Goal: Information Seeking & Learning: Learn about a topic

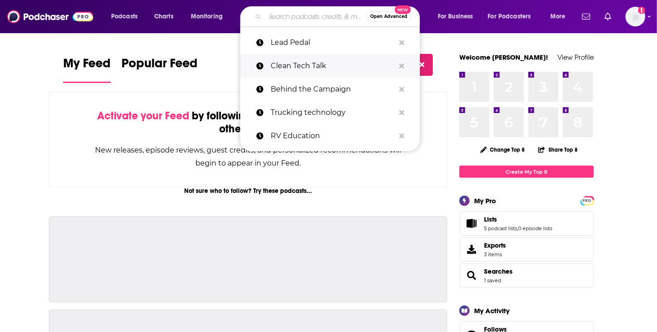
click at [300, 67] on p "Clean Tech Talk" at bounding box center [333, 65] width 124 height 23
type input "Clean Tech Talk"
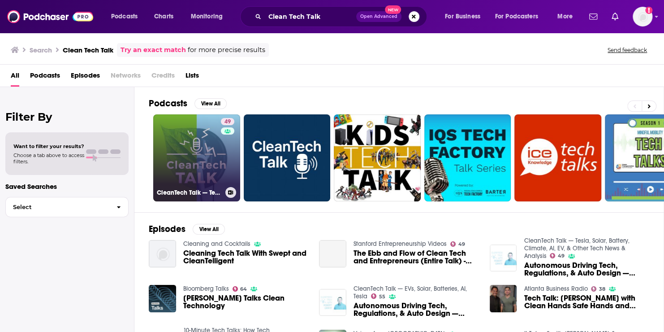
click at [217, 144] on link "49 CleanTech Talk — Tesla, Solar, Battery, Climate, AI, EV, & Other Tech News &…" at bounding box center [196, 157] width 87 height 87
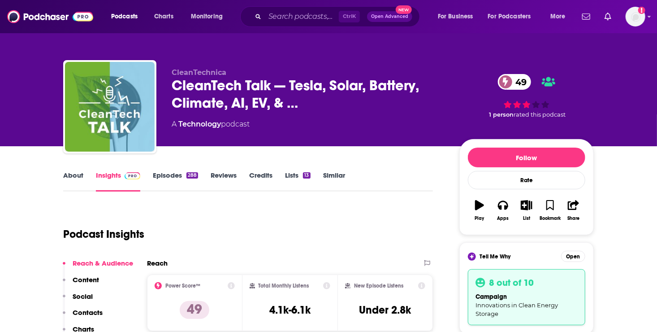
click at [182, 173] on link "Episodes 288" at bounding box center [175, 181] width 45 height 21
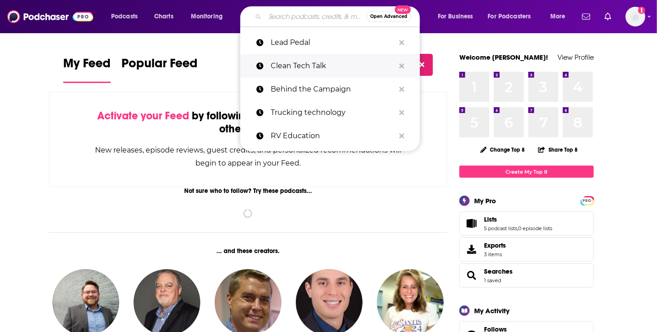
click at [287, 64] on p "Clean Tech Talk" at bounding box center [333, 65] width 124 height 23
type input "Clean Tech Talk"
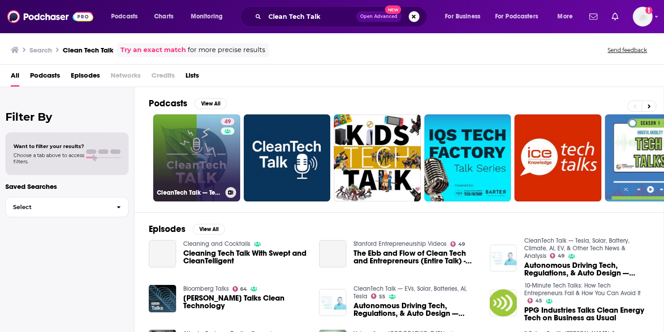
click at [192, 148] on link "49 CleanTech Talk — Tesla, Solar, Battery, Climate, AI, EV, & Other Tech News &…" at bounding box center [196, 157] width 87 height 87
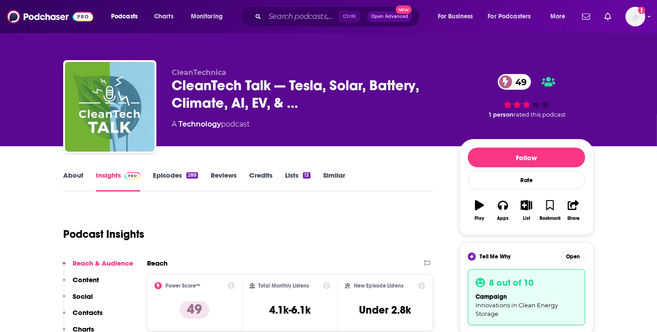
click at [174, 176] on link "Episodes 288" at bounding box center [175, 181] width 45 height 21
